Goal: Task Accomplishment & Management: Manage account settings

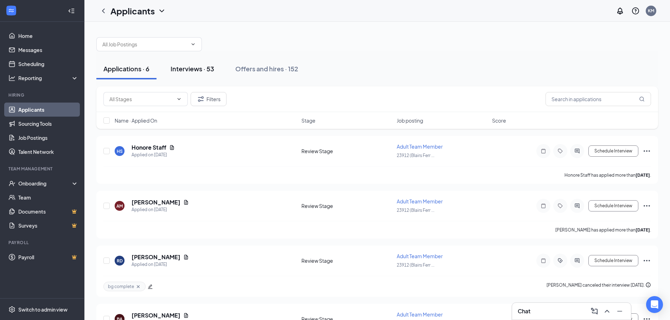
click at [195, 69] on div "Interviews · 53" at bounding box center [193, 68] width 44 height 9
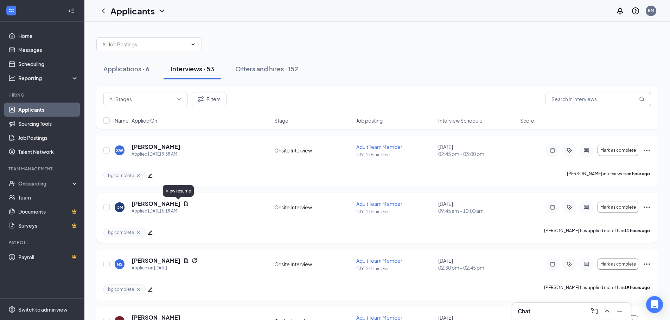
click at [183, 203] on icon "Document" at bounding box center [186, 204] width 6 height 6
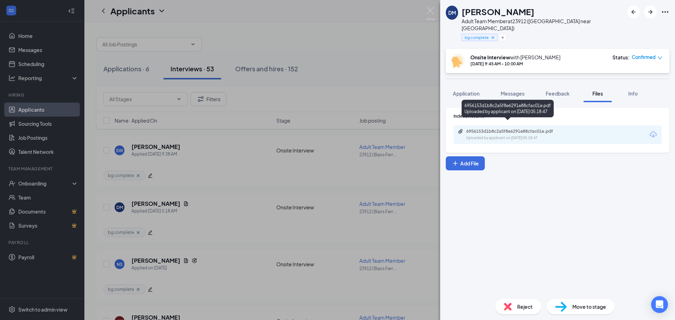
click at [461, 129] on icon "Paperclip" at bounding box center [461, 132] width 6 height 6
click at [430, 9] on img at bounding box center [430, 14] width 9 height 14
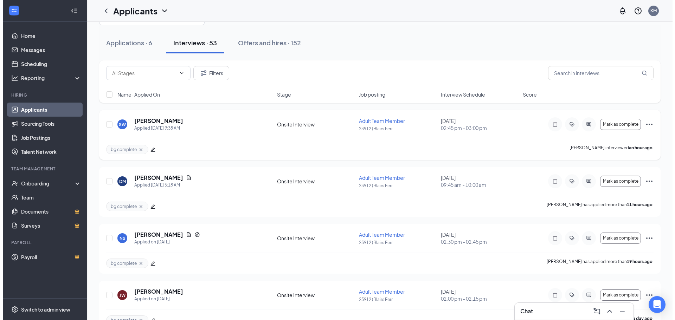
scroll to position [70, 0]
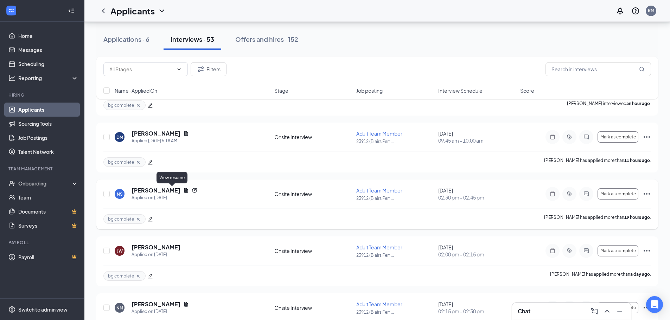
click at [183, 190] on icon "Document" at bounding box center [186, 191] width 6 height 6
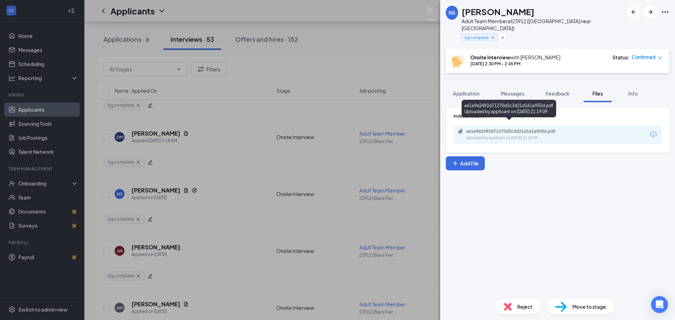
click at [460, 129] on icon "Paperclip" at bounding box center [461, 132] width 6 height 6
click at [430, 9] on img at bounding box center [430, 14] width 9 height 14
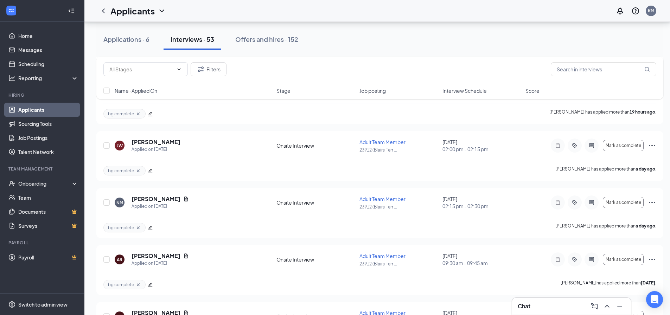
scroll to position [211, 0]
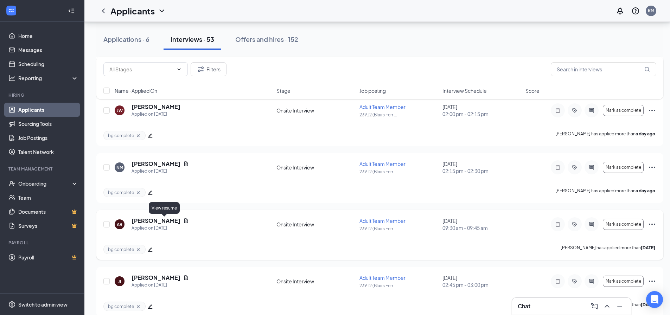
click at [184, 221] on icon "Document" at bounding box center [186, 220] width 4 height 5
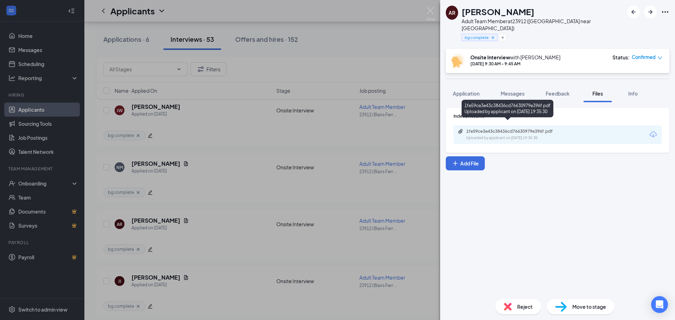
click at [460, 129] on icon "Paperclip" at bounding box center [460, 131] width 4 height 5
click at [433, 9] on img at bounding box center [430, 14] width 9 height 14
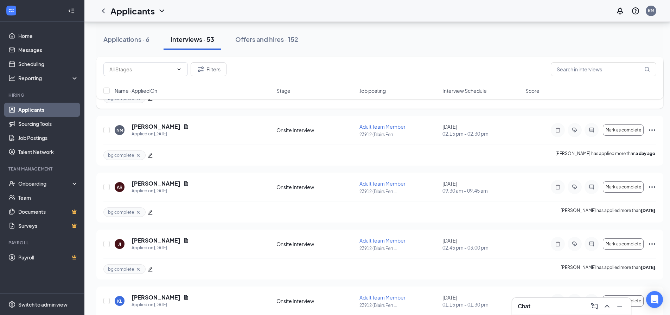
scroll to position [281, 0]
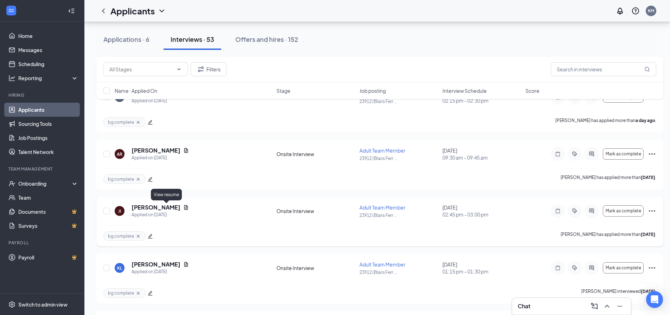
click at [184, 207] on icon "Document" at bounding box center [186, 207] width 4 height 5
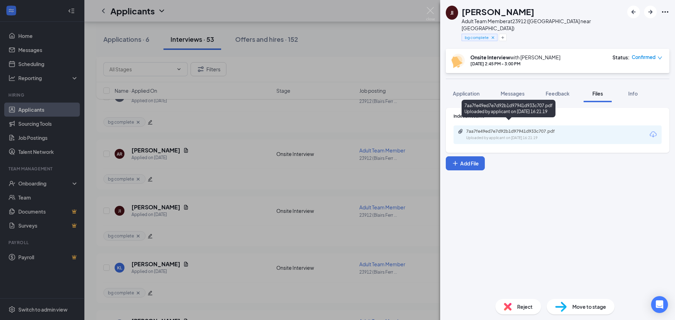
click at [459, 129] on icon "Paperclip" at bounding box center [461, 132] width 6 height 6
click at [432, 10] on img at bounding box center [430, 14] width 9 height 14
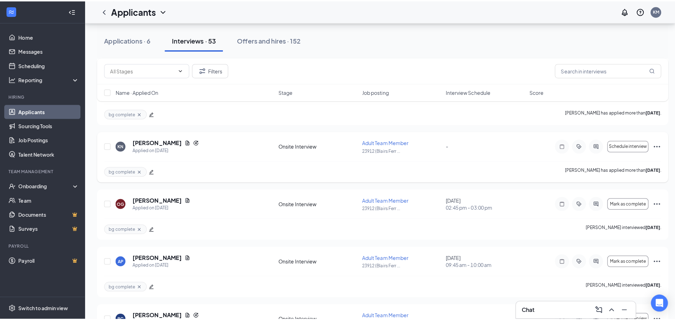
scroll to position [598, 0]
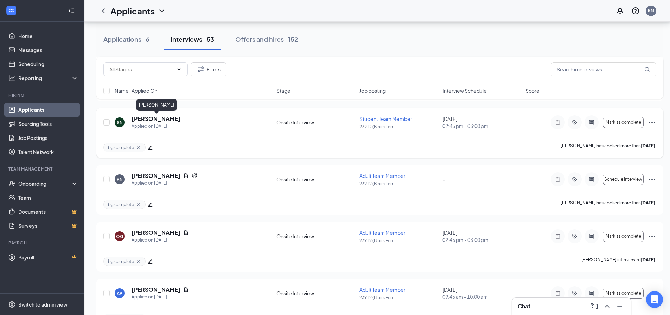
click at [162, 120] on h5 "[PERSON_NAME]" at bounding box center [155, 119] width 49 height 8
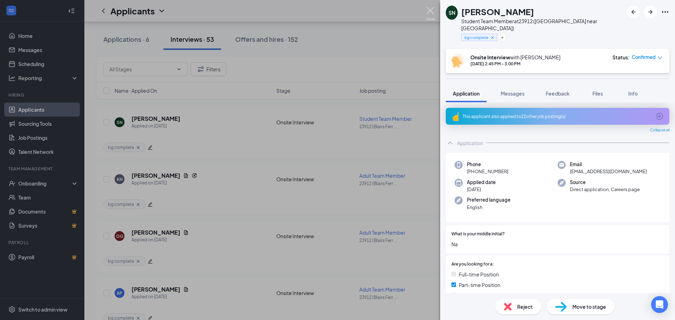
click at [431, 7] on img at bounding box center [430, 14] width 9 height 14
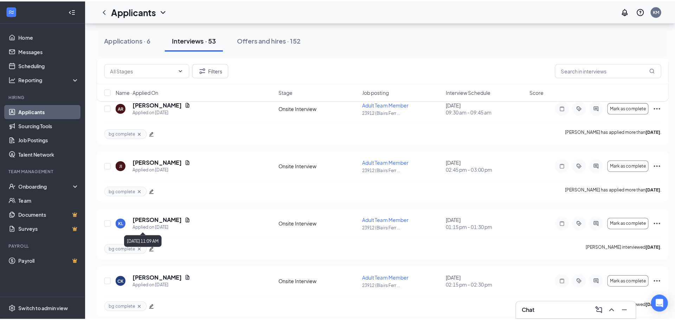
scroll to position [352, 0]
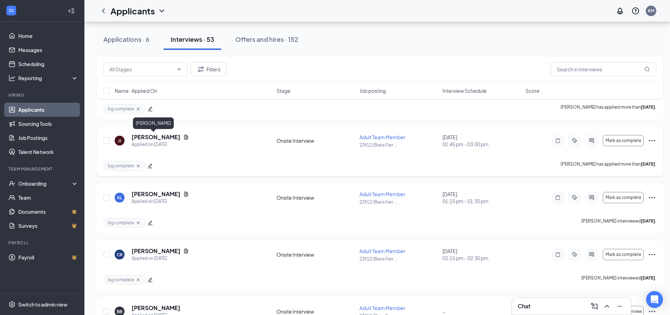
click at [153, 137] on h5 "[PERSON_NAME]" at bounding box center [155, 137] width 49 height 8
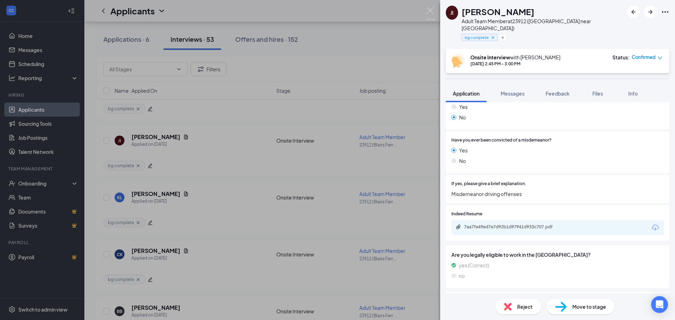
scroll to position [655, 0]
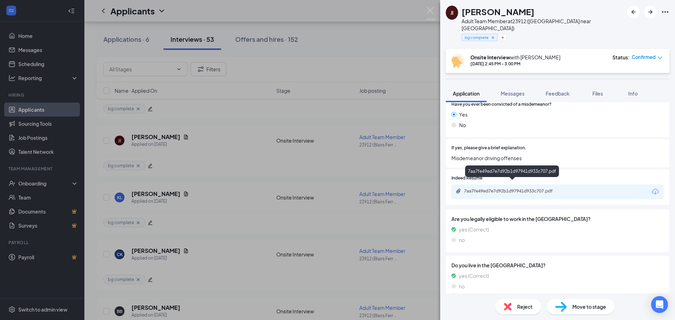
click at [460, 189] on icon "Paperclip" at bounding box center [458, 191] width 4 height 5
click at [430, 12] on img at bounding box center [430, 14] width 9 height 14
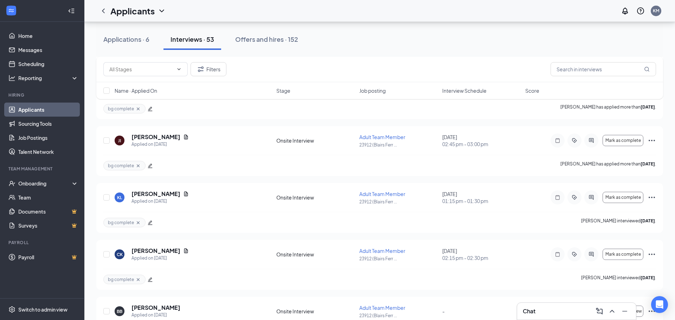
scroll to position [211, 0]
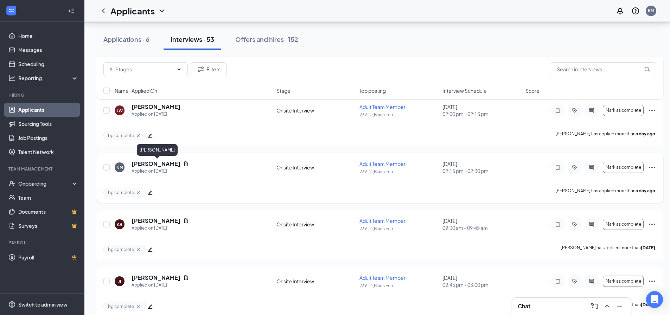
click at [180, 164] on h5 "[PERSON_NAME]" at bounding box center [155, 164] width 49 height 8
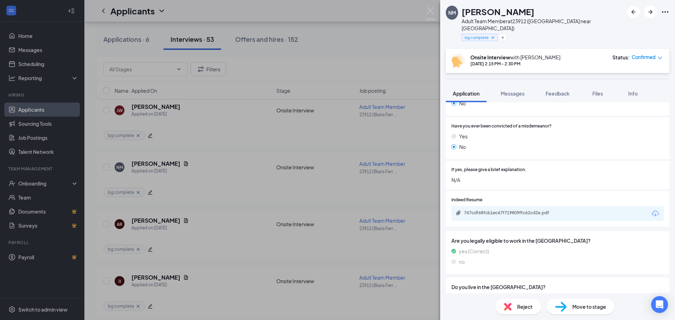
scroll to position [655, 0]
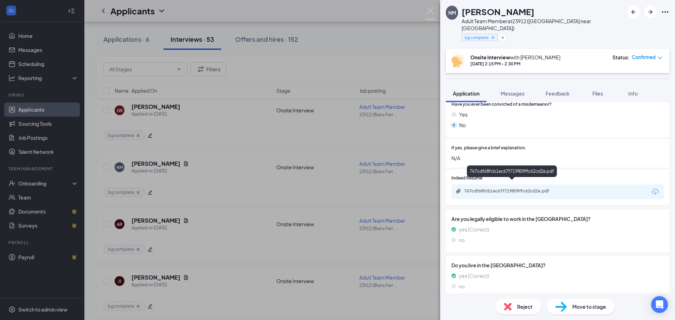
click at [457, 189] on icon "Paperclip" at bounding box center [458, 191] width 4 height 5
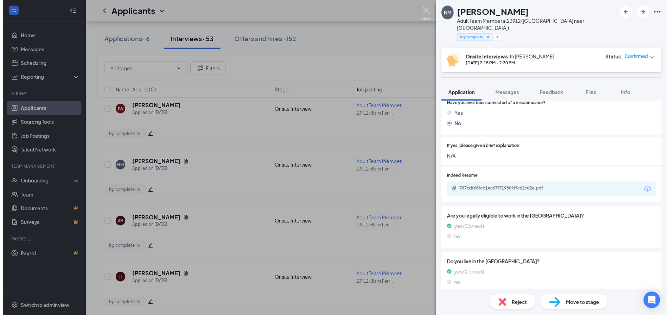
scroll to position [652, 0]
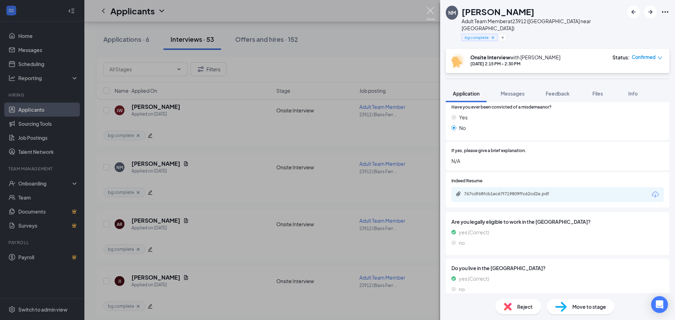
click at [431, 12] on img at bounding box center [430, 14] width 9 height 14
